Goal: Check status: Check status

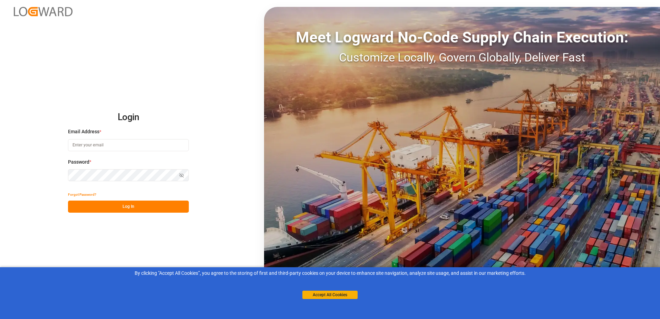
type input "[PERSON_NAME][EMAIL_ADDRESS][PERSON_NAME][DOMAIN_NAME]"
click at [342, 299] on div "By clicking "Accept All Cookies”, you agree to the storing of first and third-p…" at bounding box center [330, 284] width 660 height 34
click at [340, 296] on button "Accept All Cookies" at bounding box center [330, 295] width 55 height 8
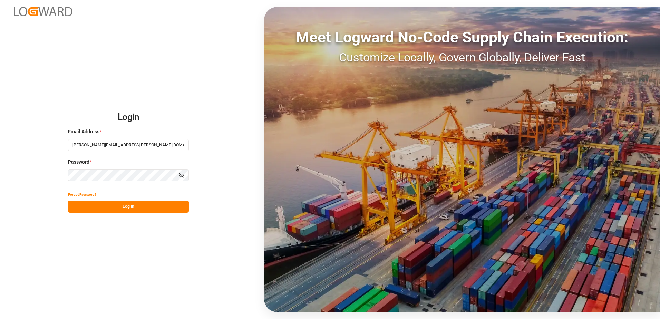
click at [152, 211] on button "Log In" at bounding box center [128, 207] width 121 height 12
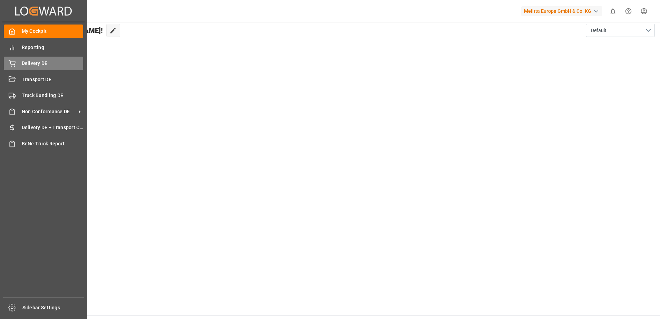
click at [16, 60] on div "Delivery DE Delivery DE" at bounding box center [43, 63] width 79 height 13
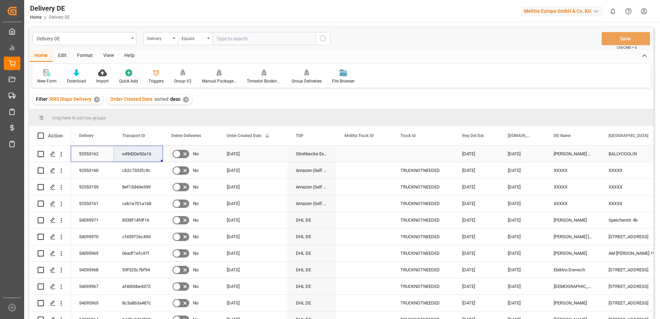
drag, startPoint x: 90, startPoint y: 153, endPoint x: 128, endPoint y: 154, distance: 37.7
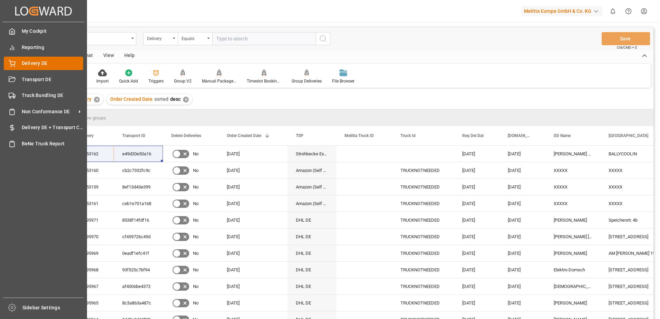
click at [17, 62] on div "Delivery DE Delivery DE" at bounding box center [43, 63] width 79 height 13
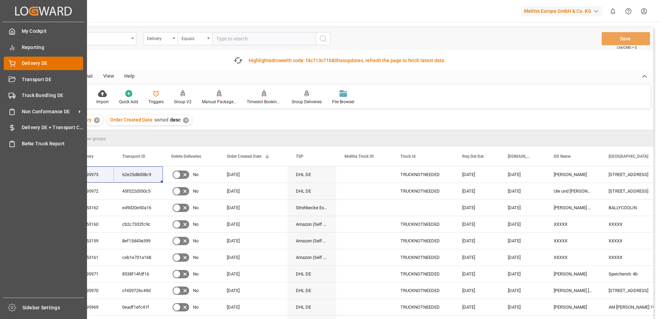
click at [31, 64] on span "Delivery DE" at bounding box center [53, 63] width 62 height 7
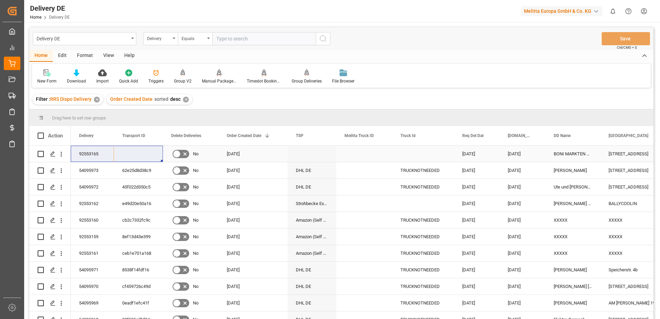
click at [40, 153] on input "Press Space to toggle row selection (unchecked)" at bounding box center [41, 154] width 6 height 6
checkbox input "true"
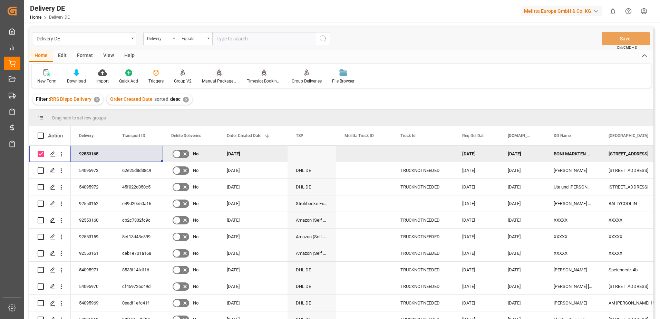
click at [214, 81] on div "Manual Package TypeDetermination" at bounding box center [219, 81] width 35 height 6
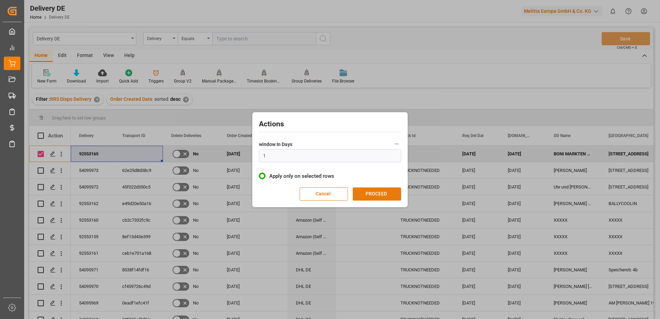
click at [386, 194] on button "PROCEED" at bounding box center [377, 194] width 48 height 13
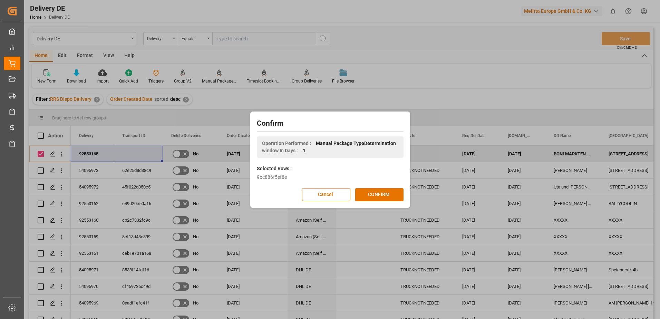
click at [386, 194] on button "CONFIRM" at bounding box center [379, 194] width 48 height 13
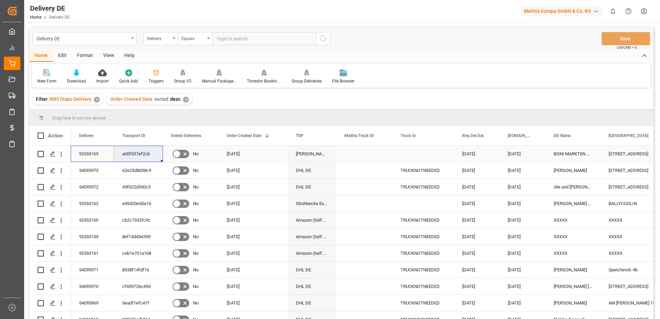
drag, startPoint x: 83, startPoint y: 152, endPoint x: 129, endPoint y: 154, distance: 46.0
